Goal: Information Seeking & Learning: Learn about a topic

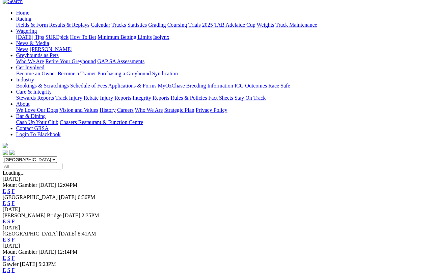
scroll to position [64, 5]
click at [6, 237] on link "E" at bounding box center [4, 240] width 3 height 6
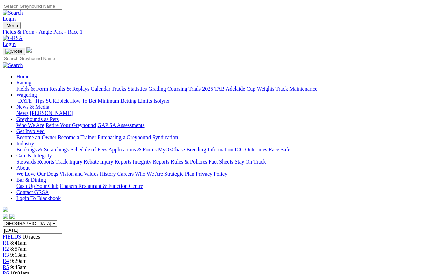
click at [9, 246] on span "R2" at bounding box center [6, 249] width 6 height 6
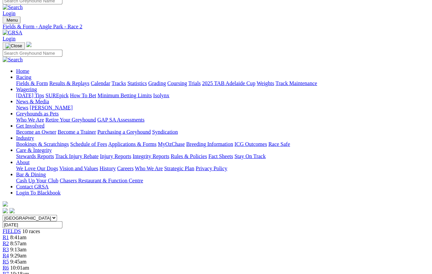
scroll to position [6, 3]
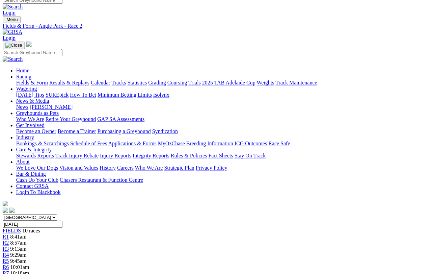
click at [9, 246] on span "R3" at bounding box center [6, 249] width 6 height 6
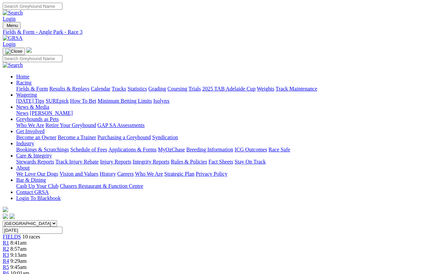
click at [9, 258] on span "R4" at bounding box center [6, 261] width 6 height 6
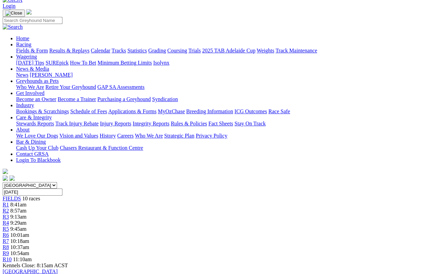
scroll to position [35, 18]
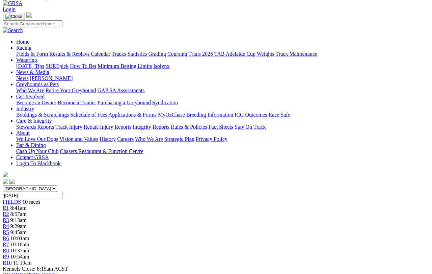
click at [9, 236] on span "R6" at bounding box center [6, 239] width 6 height 6
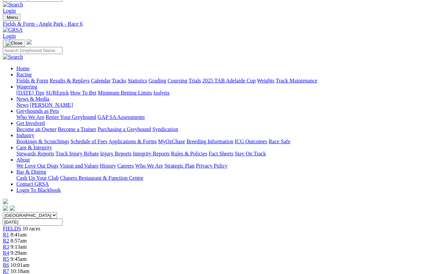
scroll to position [0, 5]
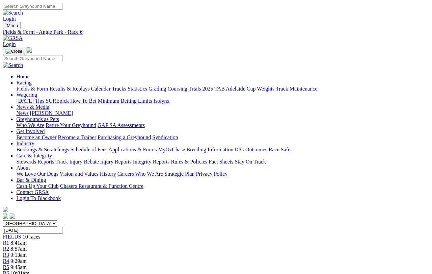
click at [29, 244] on span "10:18am" at bounding box center [19, 279] width 19 height 6
click at [9, 240] on span "R1" at bounding box center [6, 243] width 6 height 6
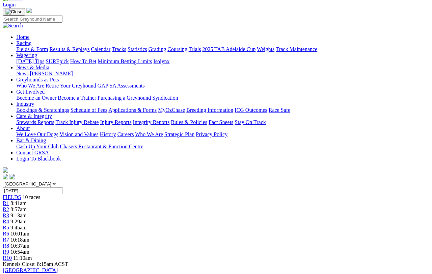
scroll to position [0, 15]
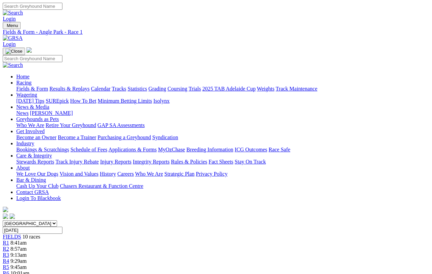
click at [9, 246] on span "R2" at bounding box center [6, 249] width 6 height 6
click at [9, 252] on span "R3" at bounding box center [6, 255] width 6 height 6
click at [9, 258] on span "R4" at bounding box center [6, 261] width 6 height 6
click at [9, 264] on span "R5" at bounding box center [6, 267] width 6 height 6
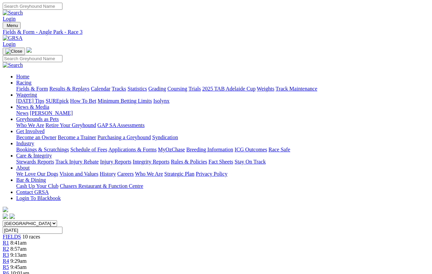
scroll to position [8, 0]
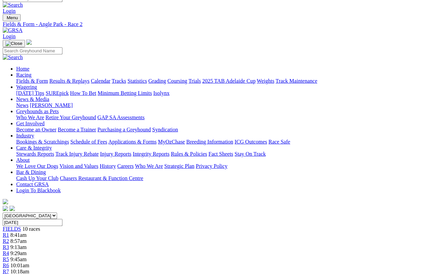
scroll to position [8, 0]
click at [29, 78] on link "Fields & Form" at bounding box center [32, 81] width 32 height 6
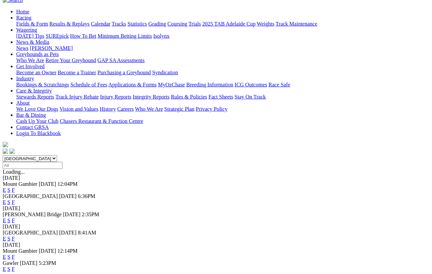
scroll to position [65, 0]
click at [6, 236] on link "E" at bounding box center [4, 239] width 3 height 6
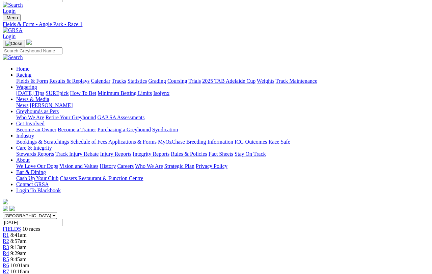
scroll to position [8, 0]
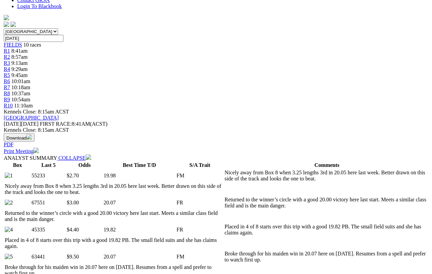
scroll to position [200, 0]
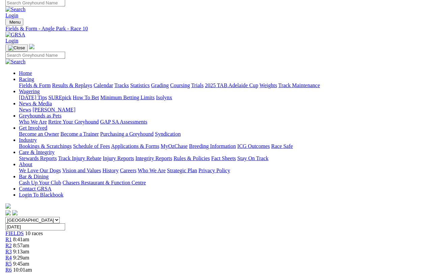
scroll to position [0, 0]
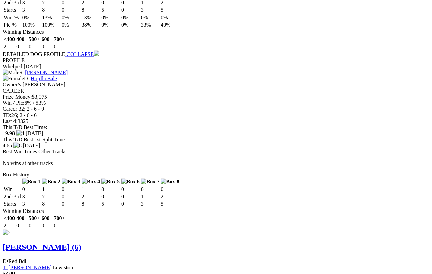
scroll to position [873, 0]
